Goal: Transaction & Acquisition: Book appointment/travel/reservation

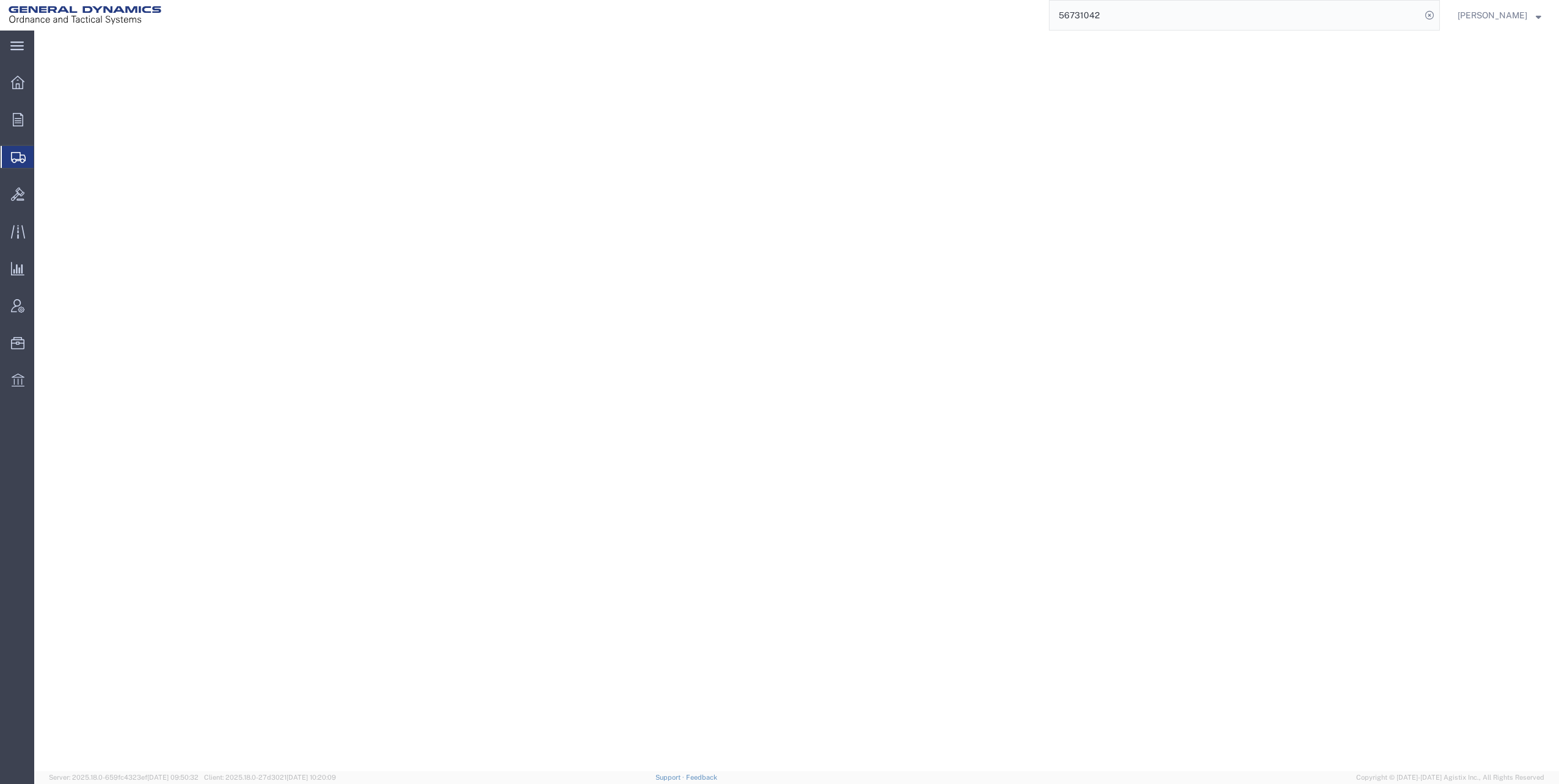
select select
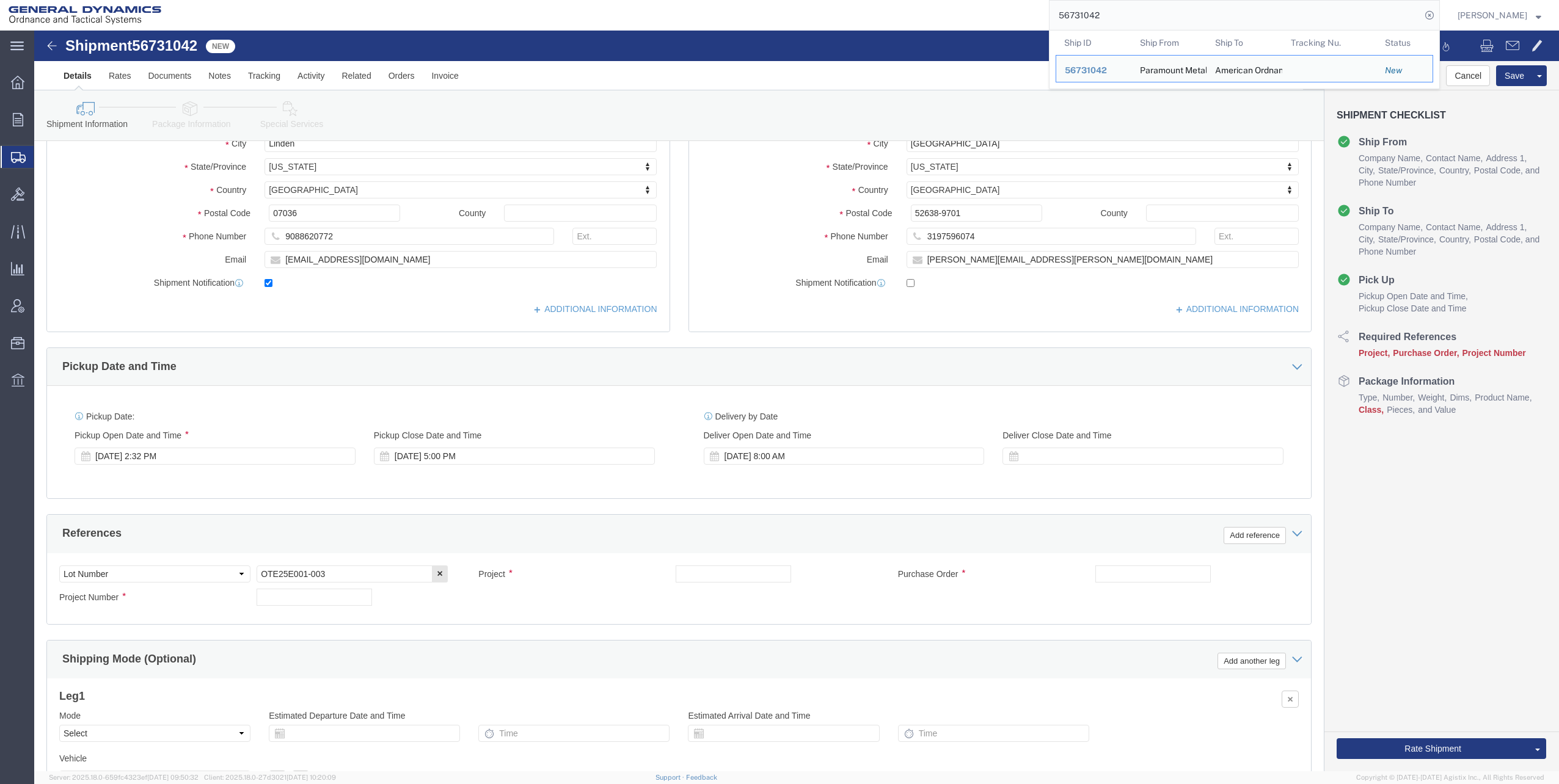
scroll to position [305, 0]
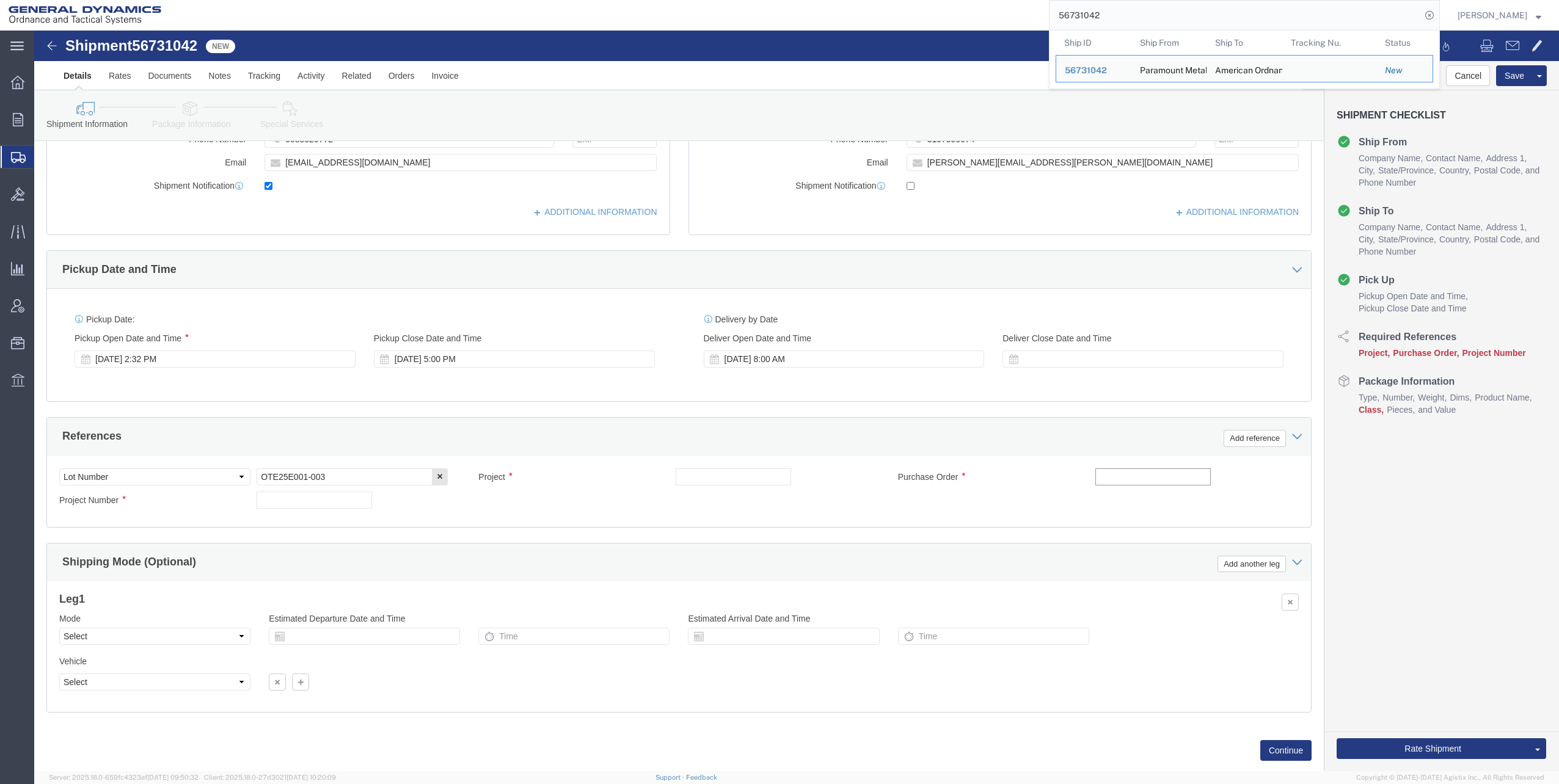
click input "text"
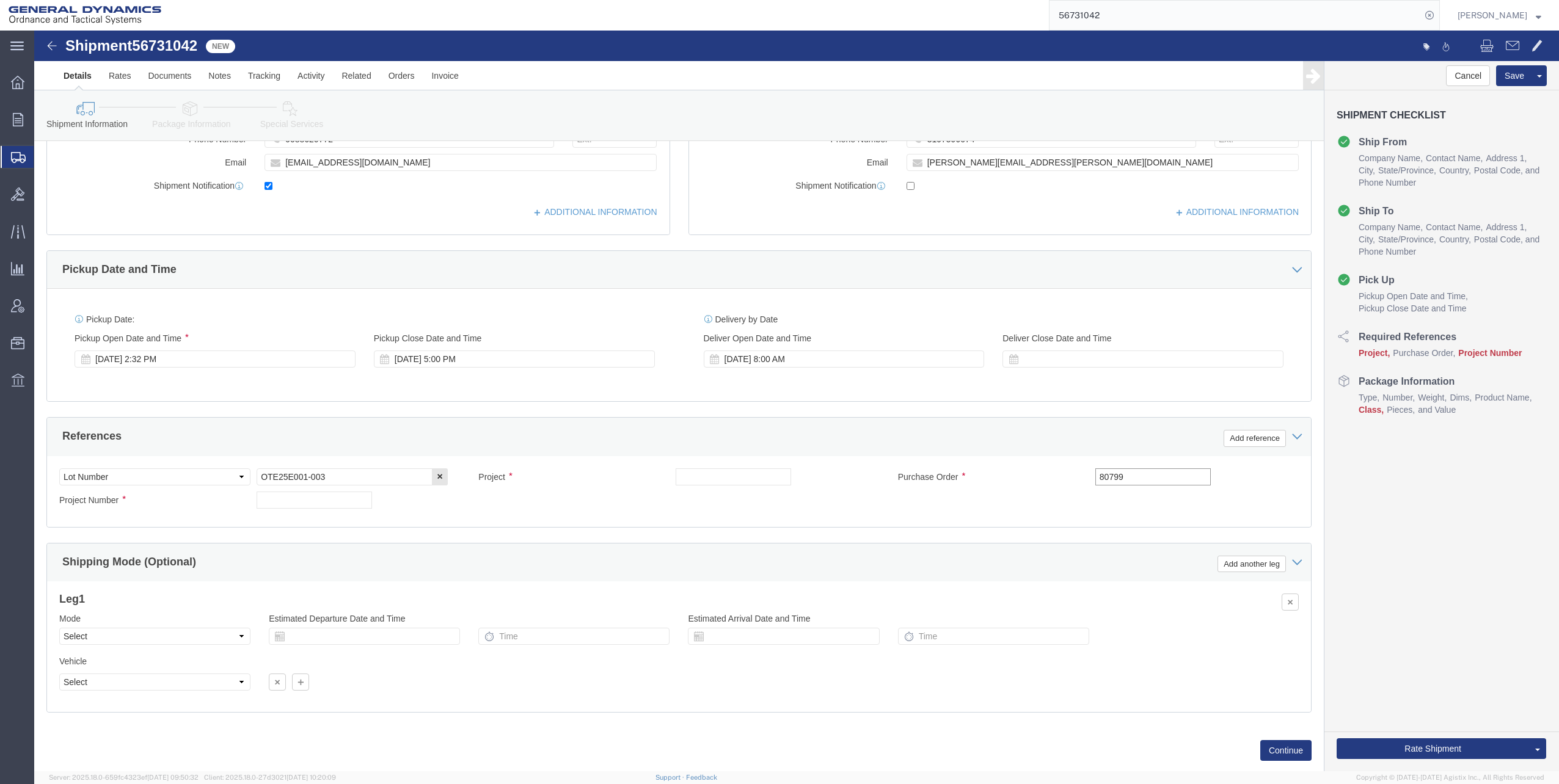
type input "80799"
click input "text"
type input "LC7 FY23 - M1002/M865"
click input "text"
type input "30100301"
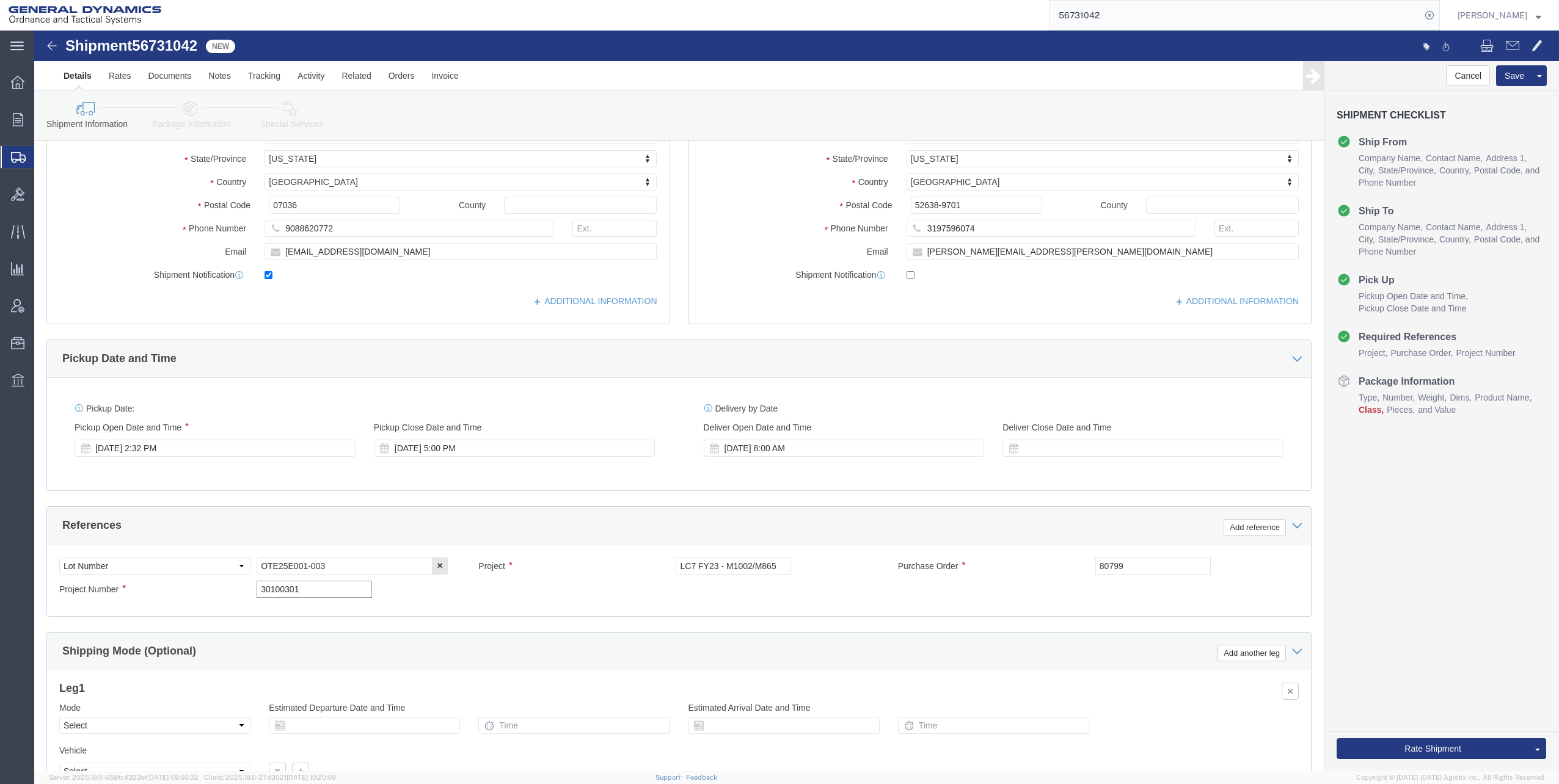
scroll to position [332, 0]
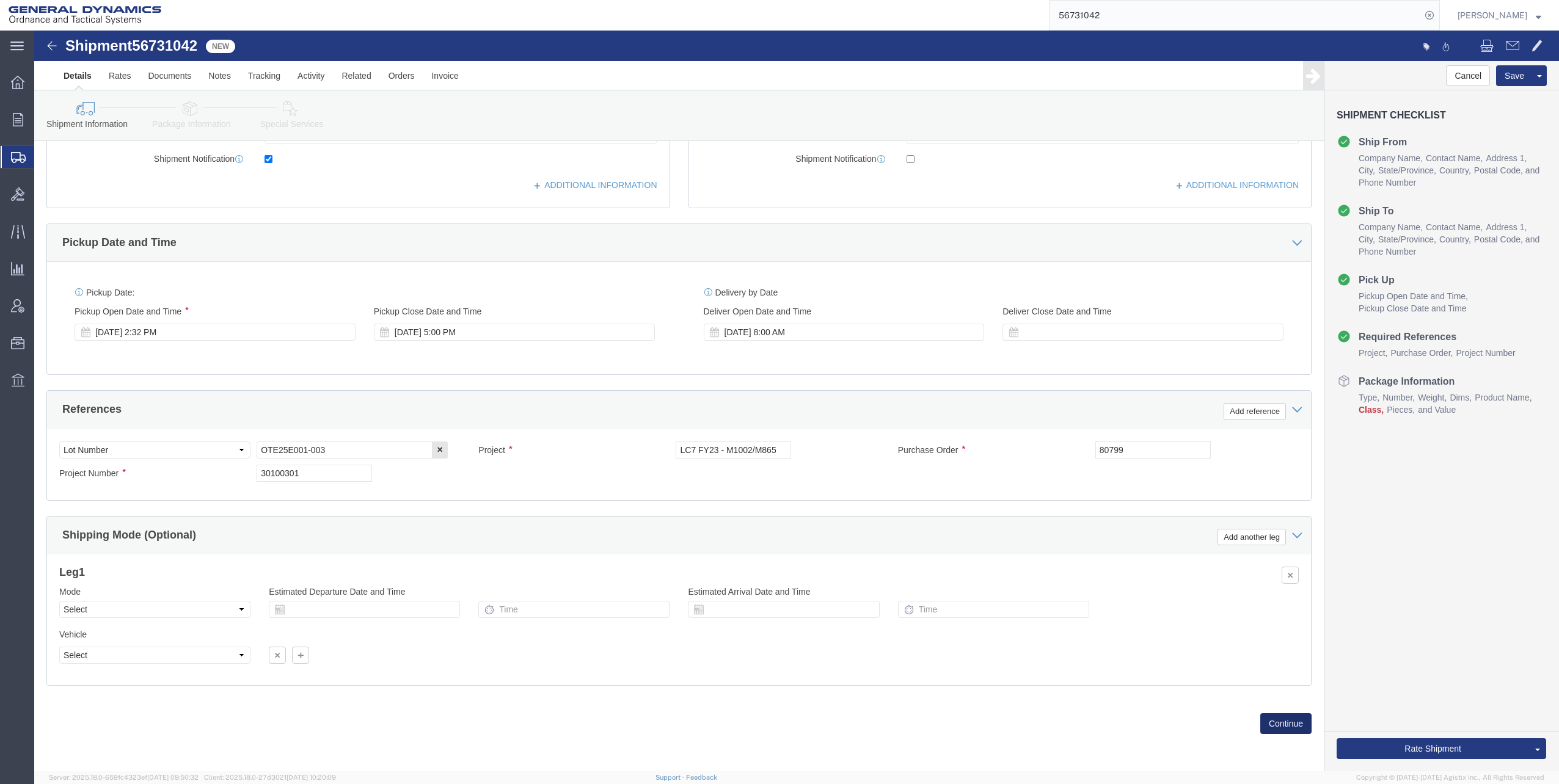
click button "Continue"
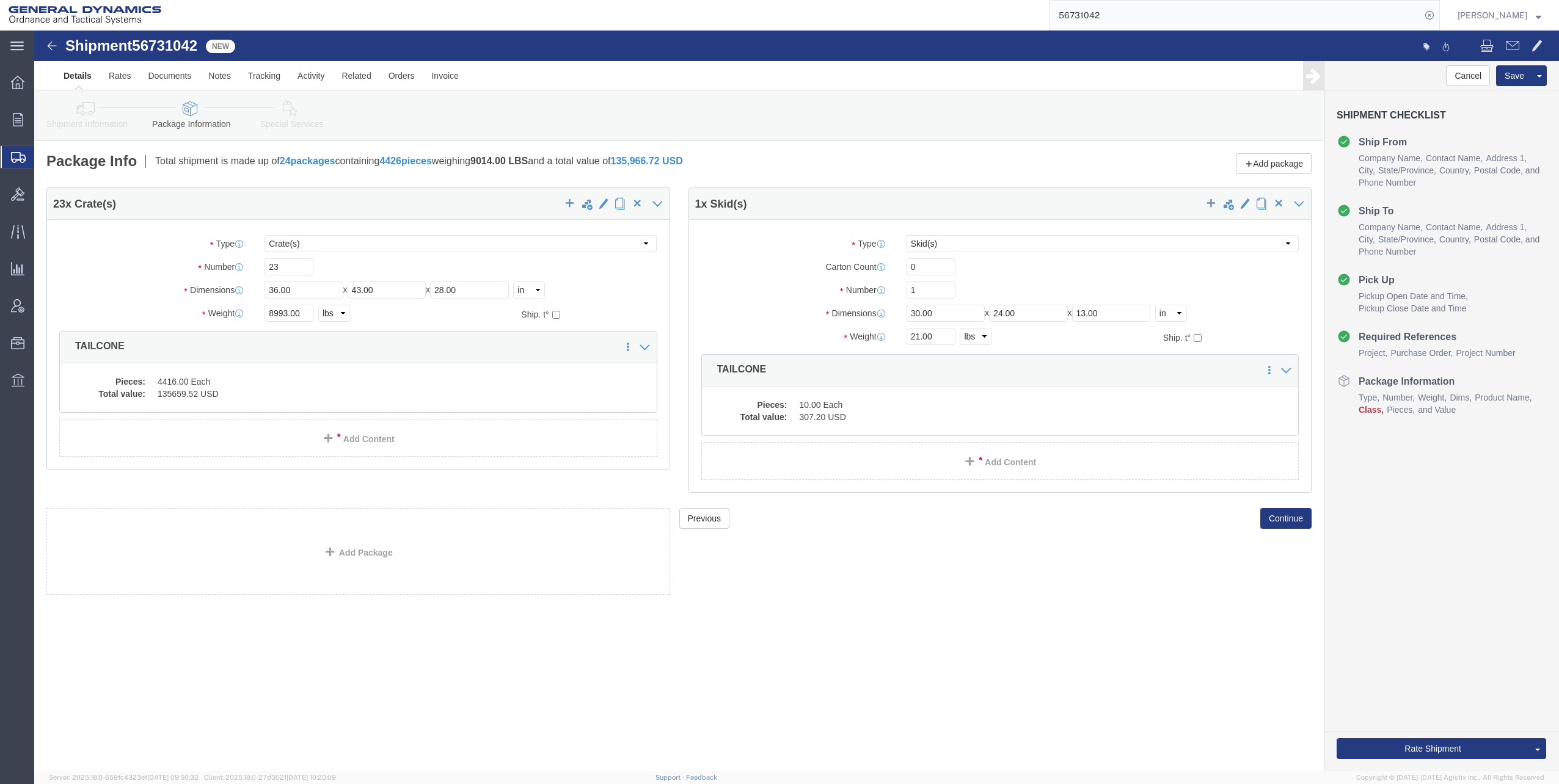
click link "Shipment Information"
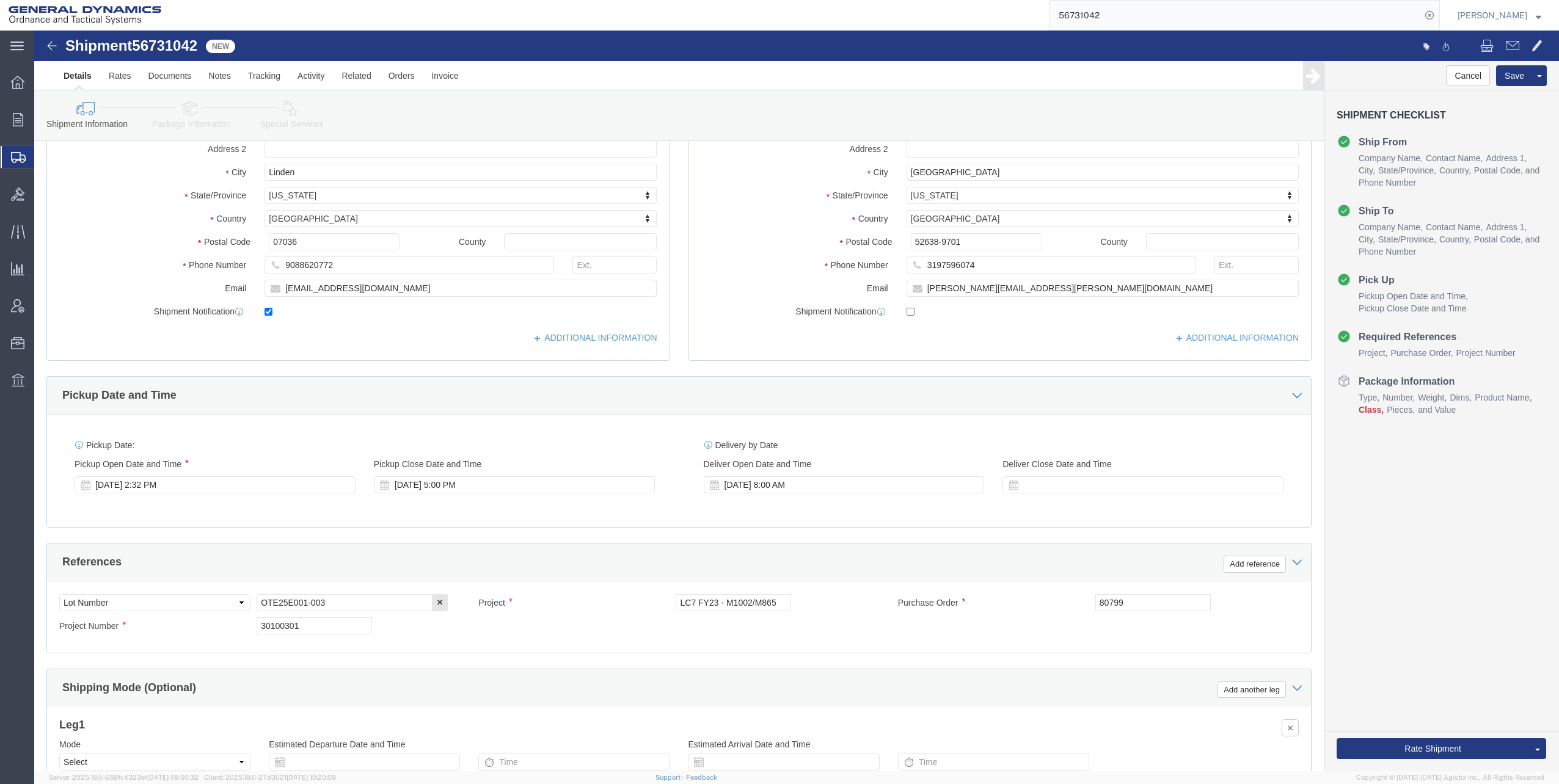
scroll to position [183, 0]
click div "[DATE] 2:32 PM"
drag, startPoint x: 114, startPoint y: 673, endPoint x: 5, endPoint y: 664, distance: 109.4
click html "Shipment 56731042 New Details Rates Documents Notes Tracking Activity Related O…"
click div "Open Time 2:32 PM"
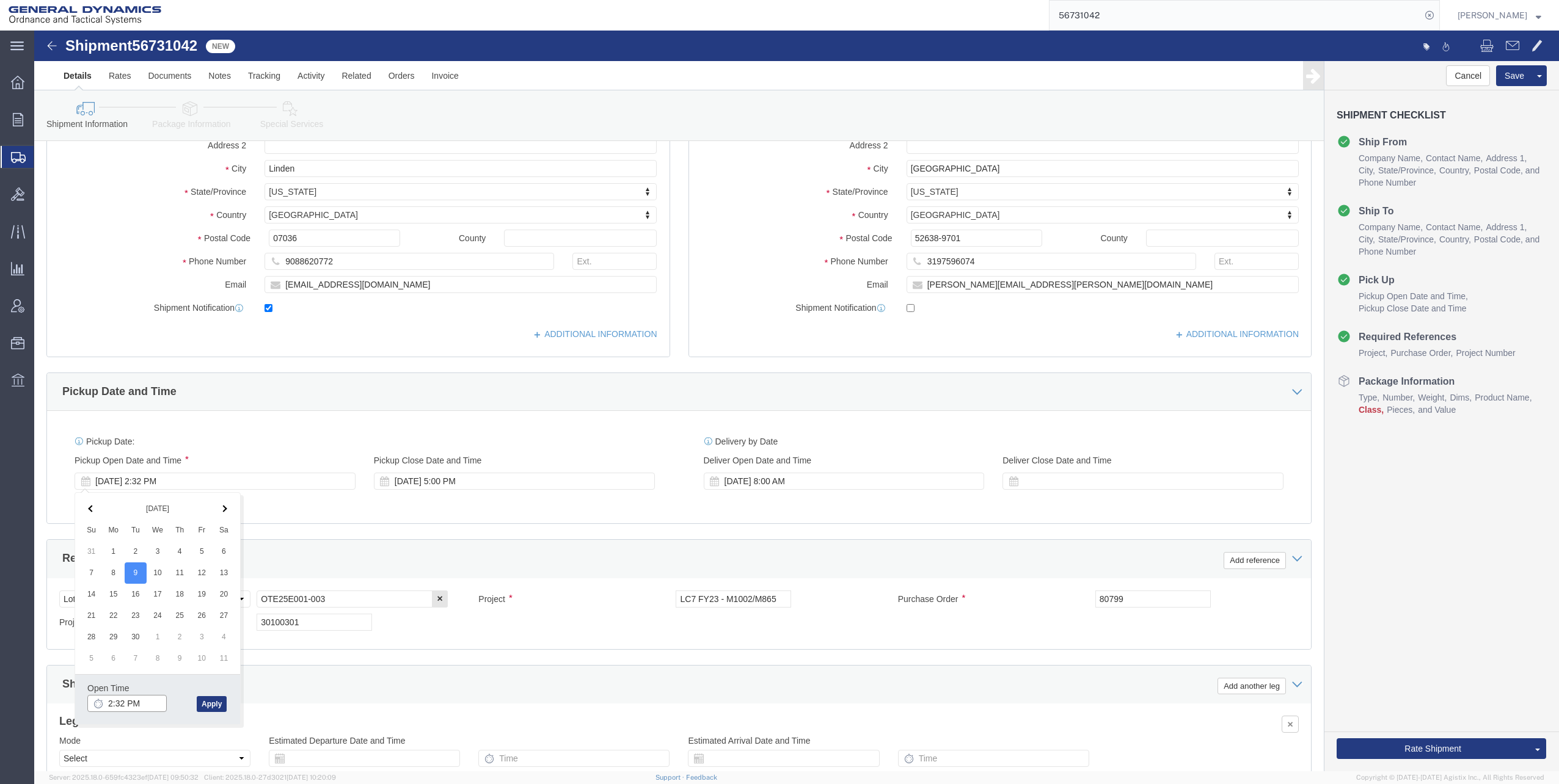
drag, startPoint x: 110, startPoint y: 674, endPoint x: 124, endPoint y: 675, distance: 14.0
click input "2:32 PM"
type input "8:00 AM"
click button "Apply"
click div "[DATE] 9:00 AM"
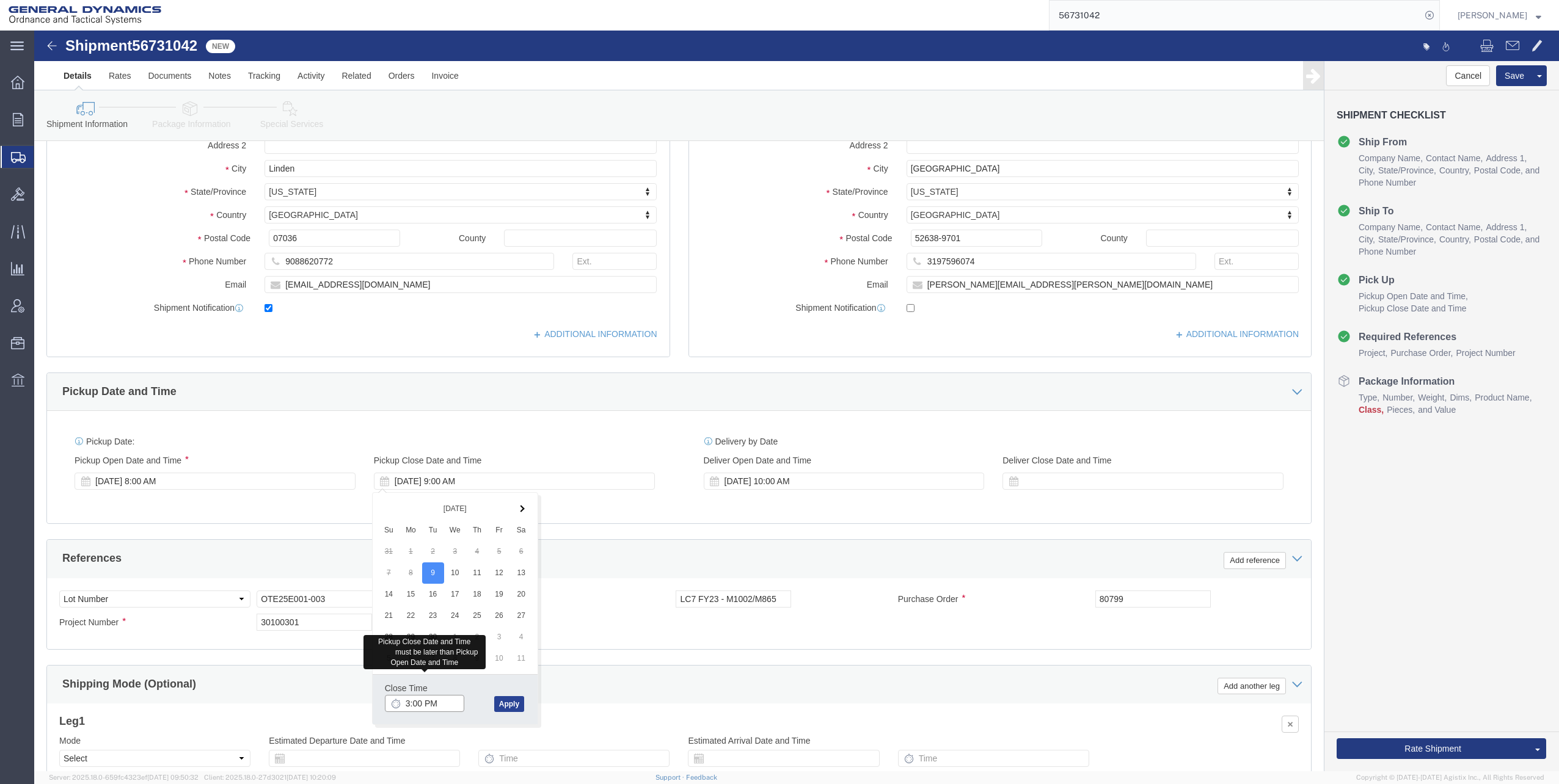
type input "3:00 PM"
click button "Apply"
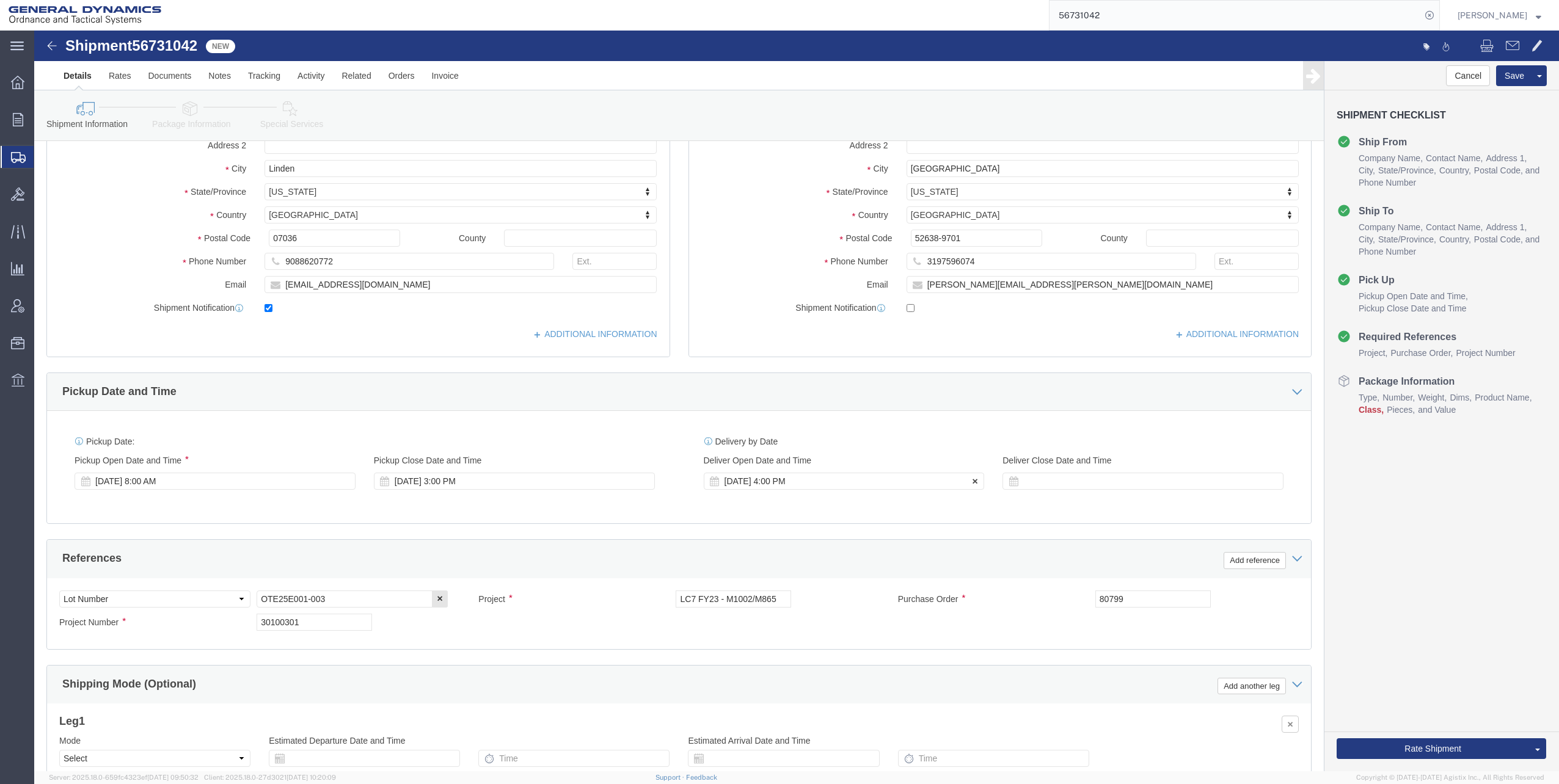
click div "[DATE] 4:00 PM"
click button "Apply"
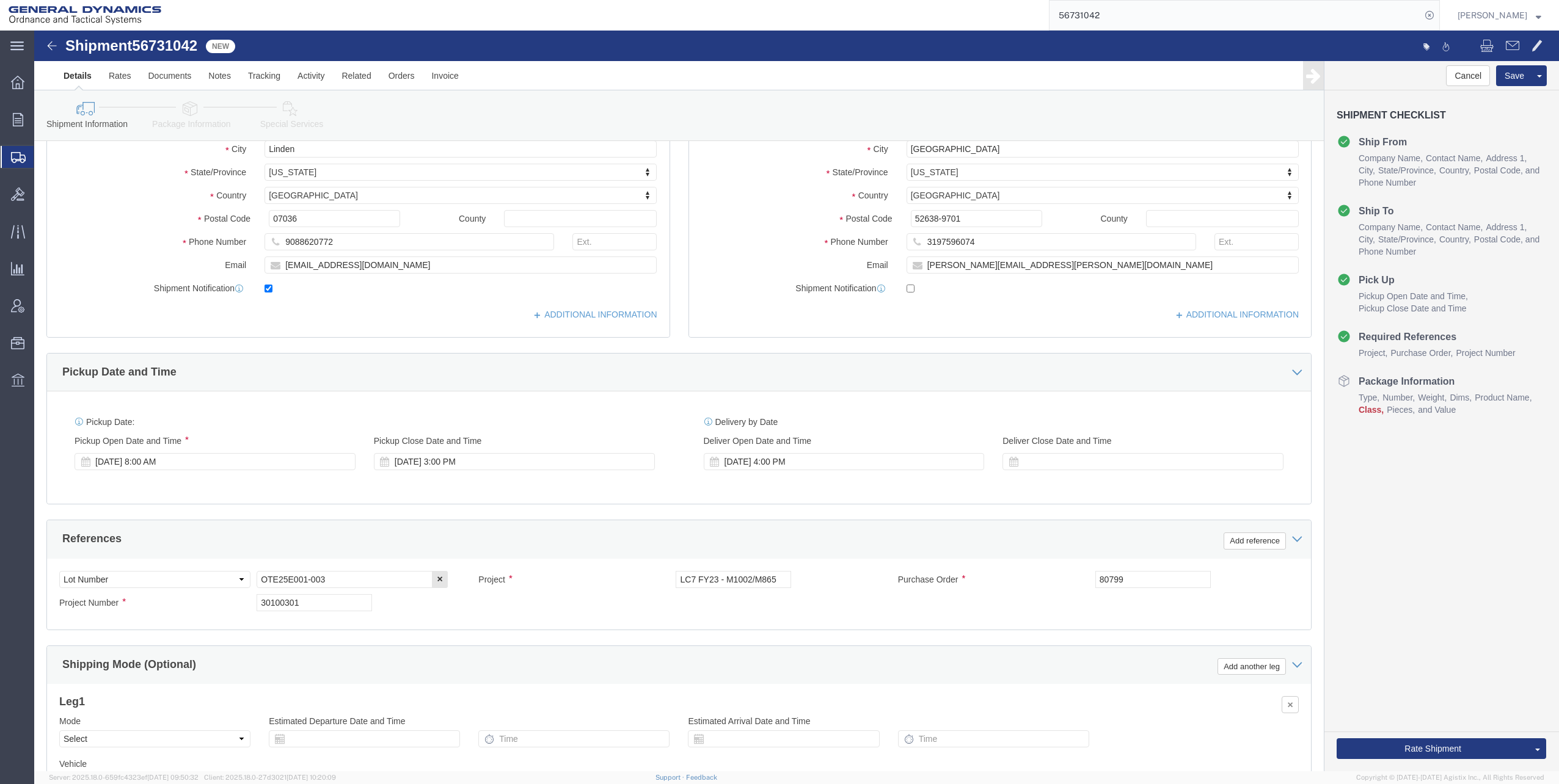
scroll to position [0, 0]
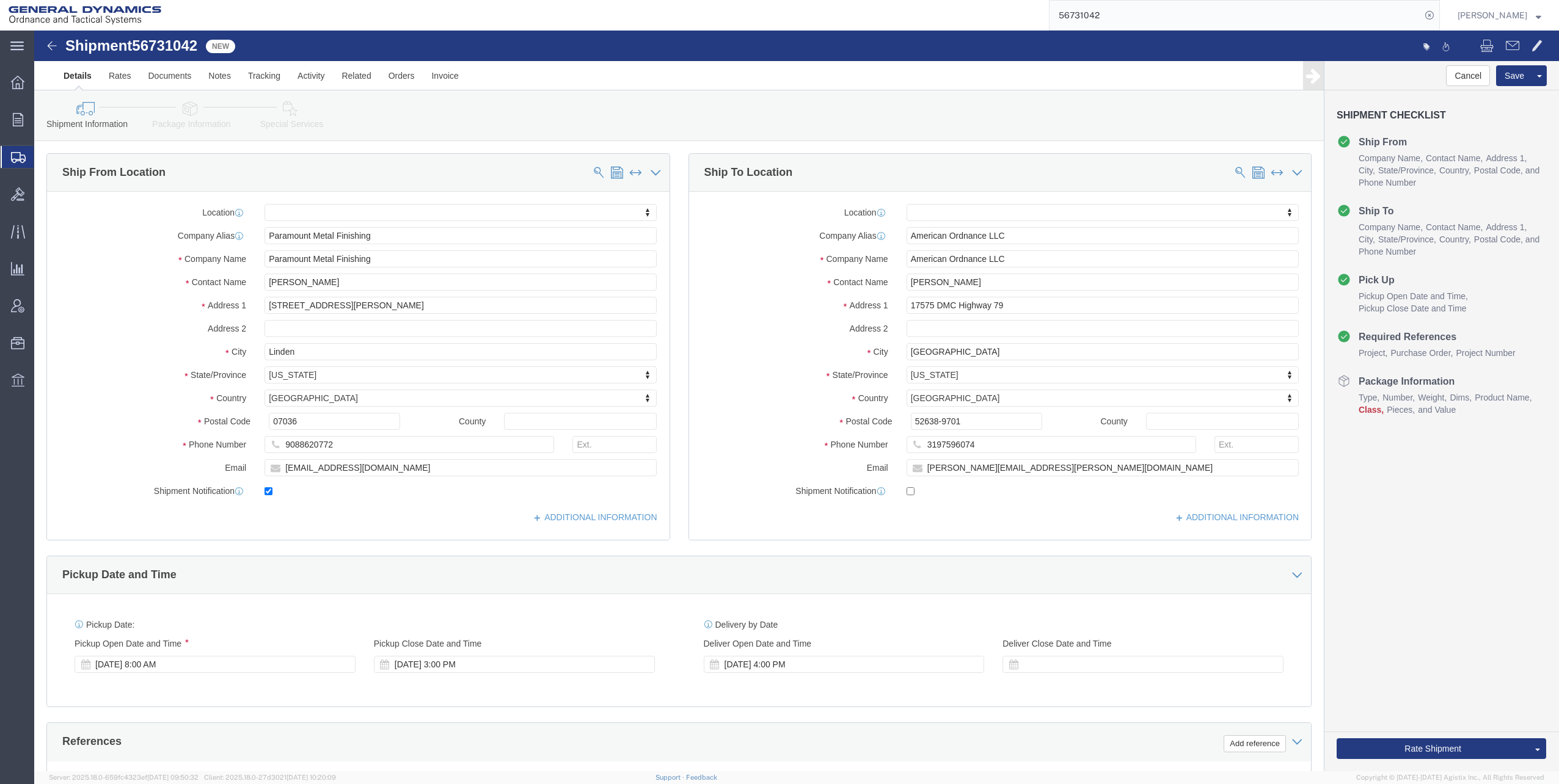
click icon
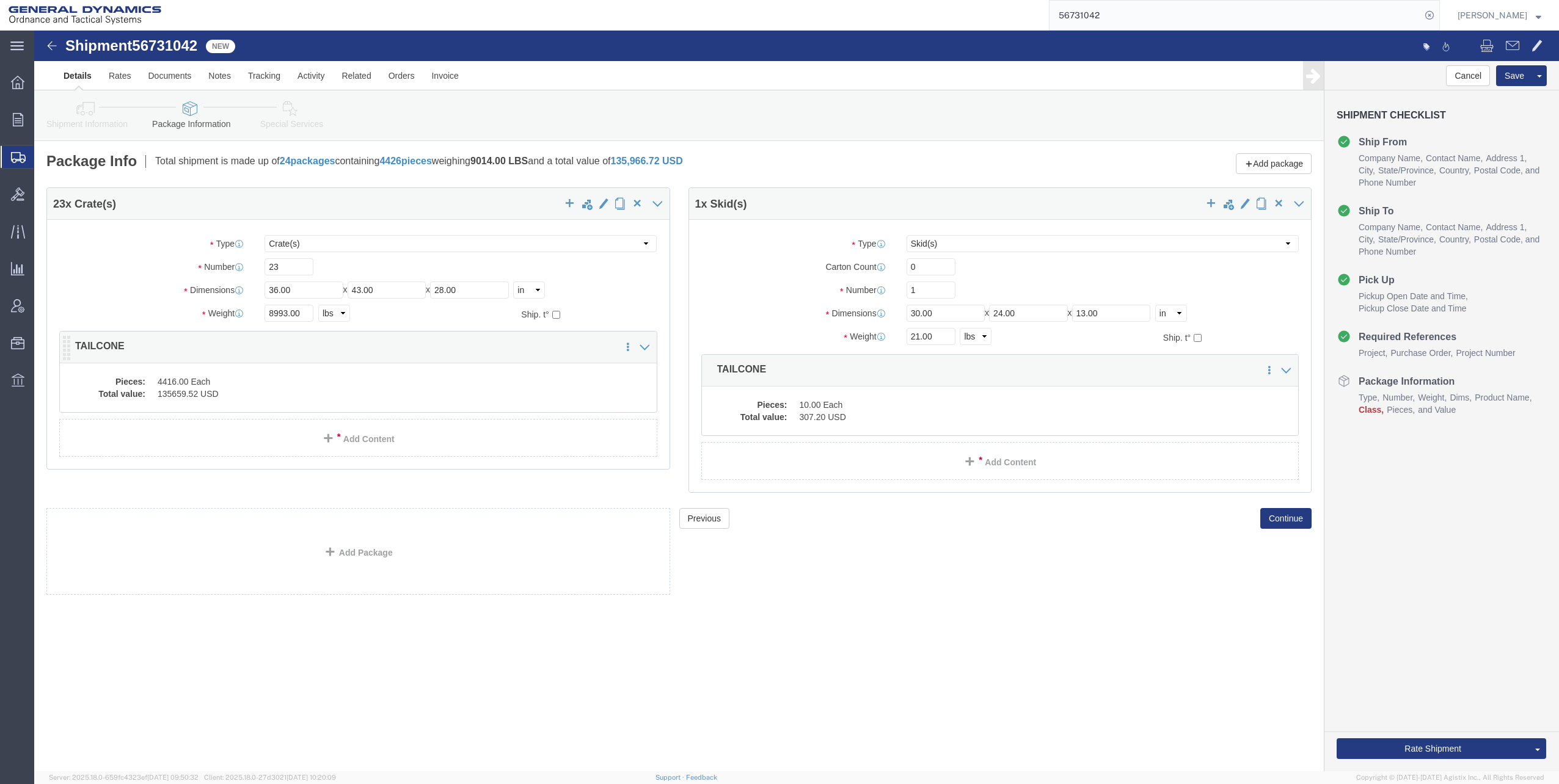
click dd "4416.00 Each"
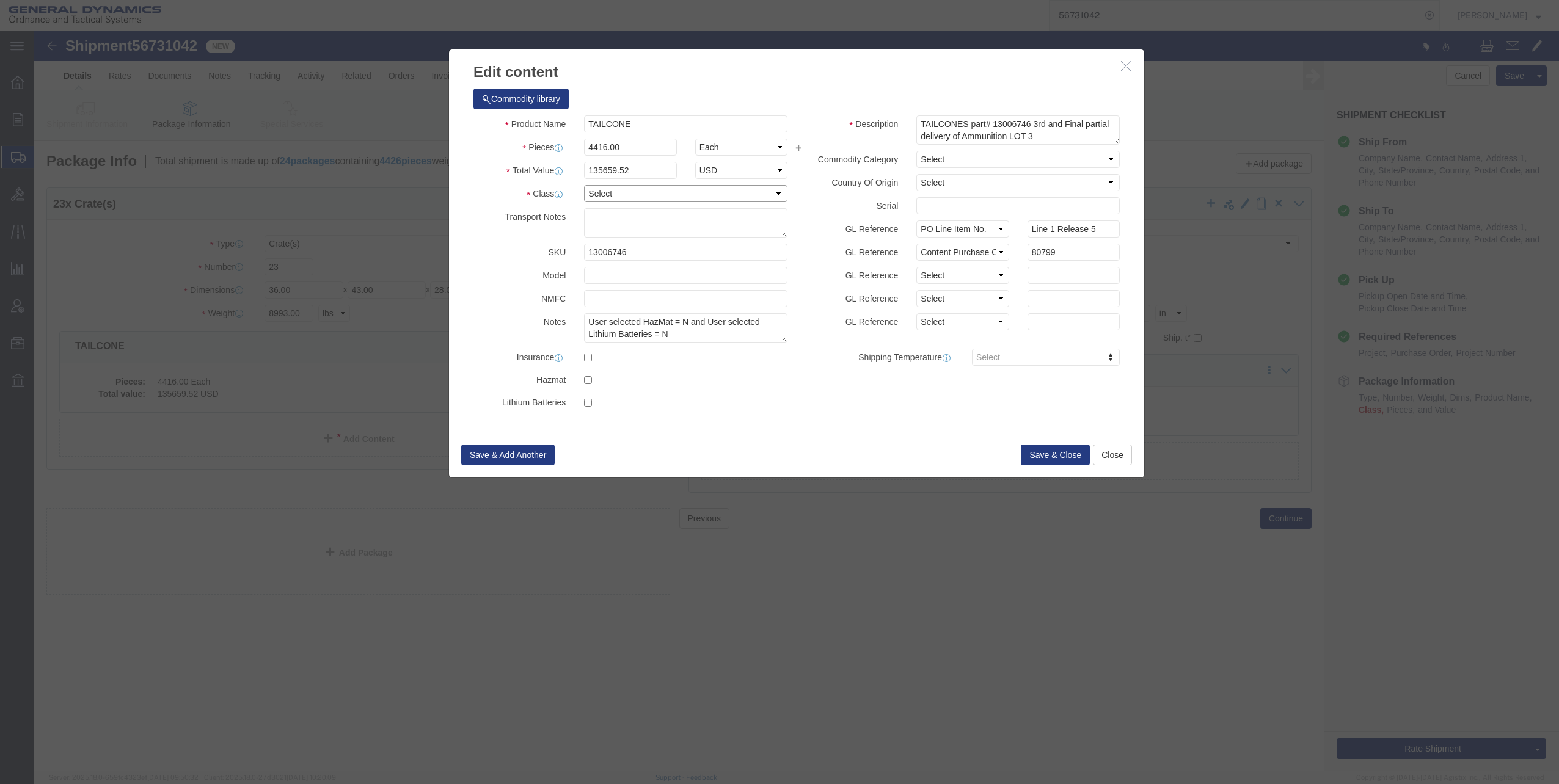
click select "Select 50 55 60 65 70 85 92.5 100 125 175 250 300 400"
select select "70"
click select "Select 50 55 60 65 70 85 92.5 100 125 175 250 300 400"
click button "Save & Close"
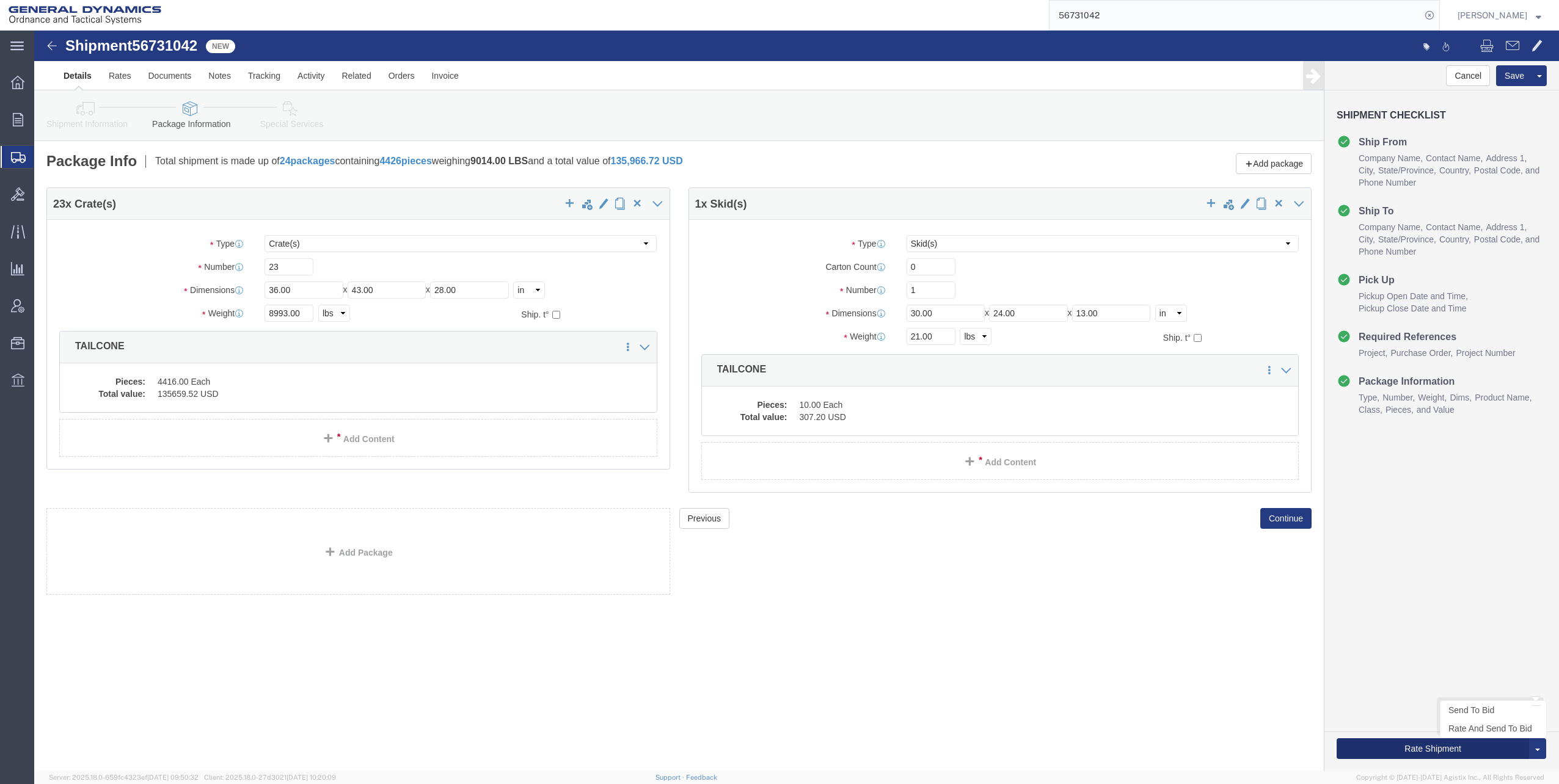
click button "Rate Shipment"
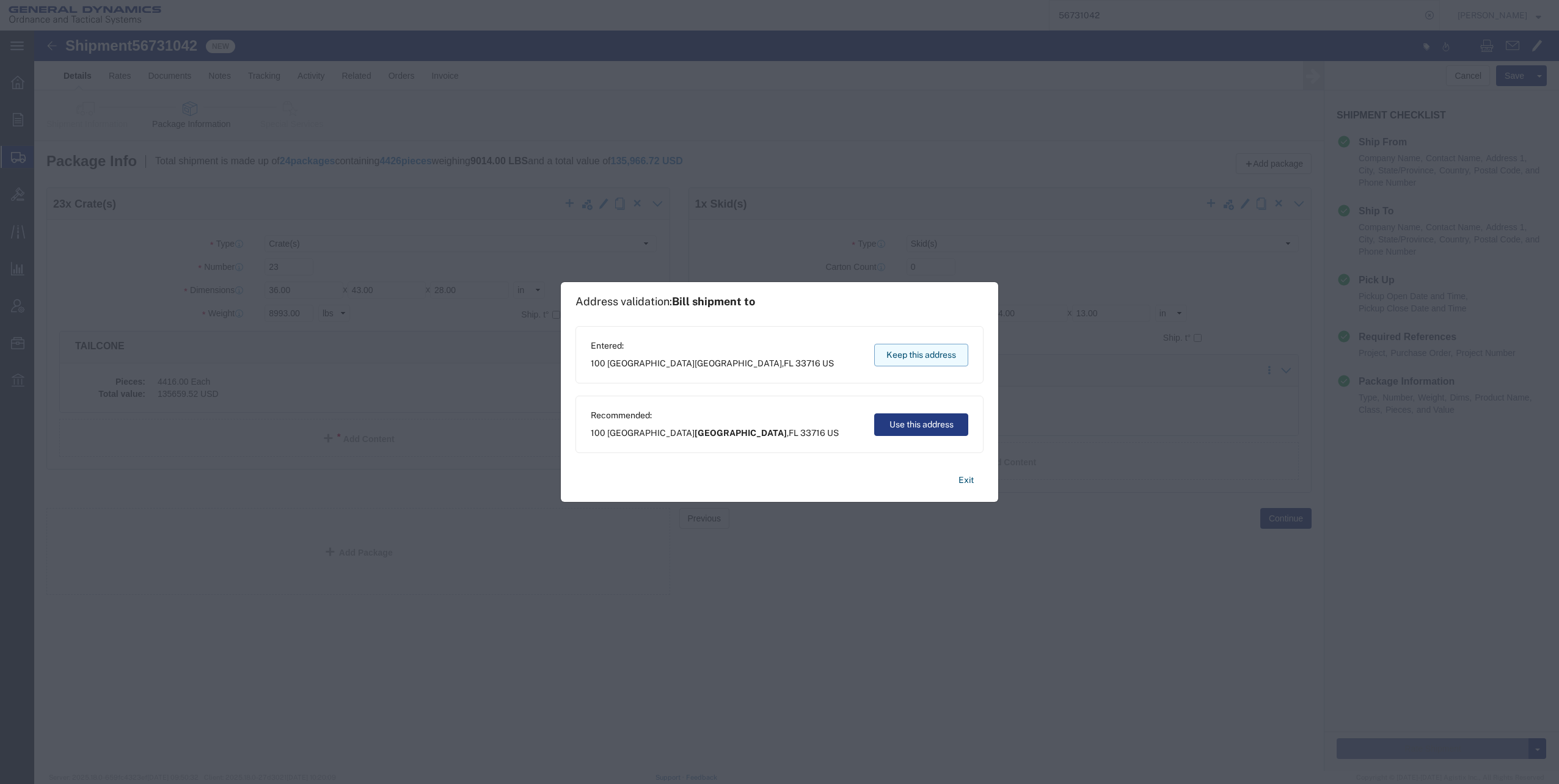
click at [922, 353] on button "Keep this address" at bounding box center [921, 355] width 94 height 23
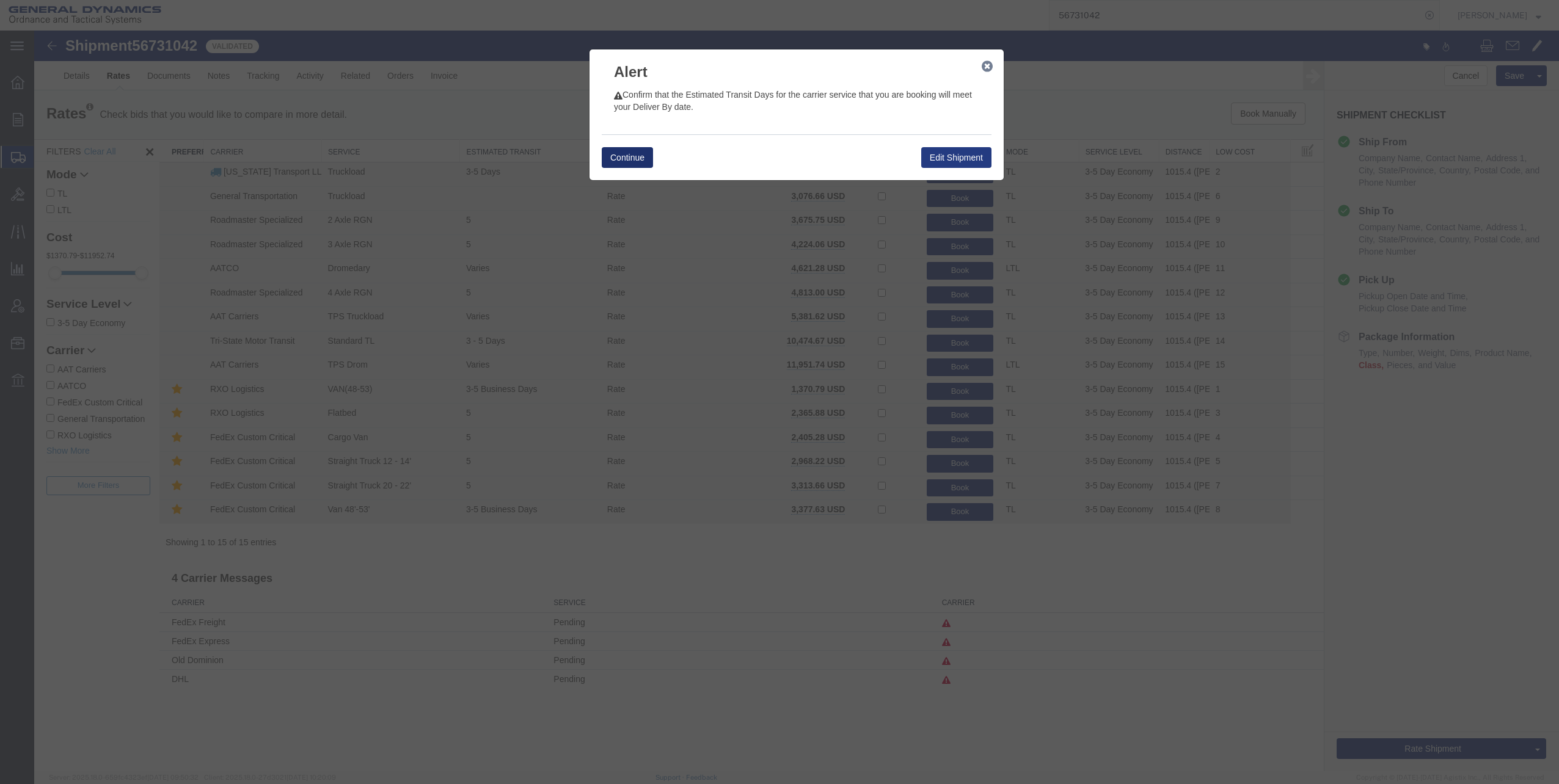
click at [621, 158] on button "Continue" at bounding box center [627, 158] width 52 height 21
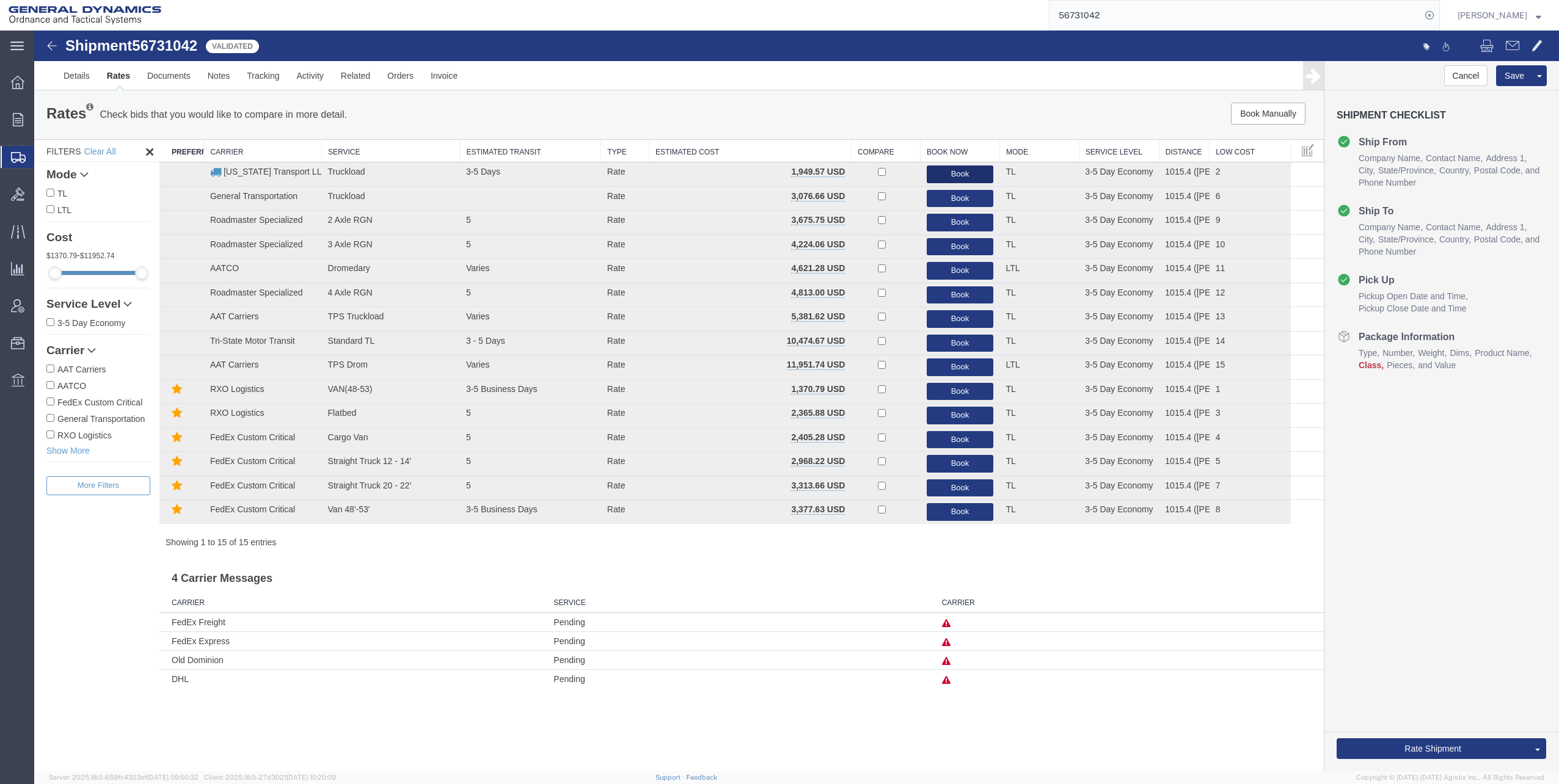
click at [952, 174] on button "Book" at bounding box center [960, 175] width 68 height 18
